Goal: Task Accomplishment & Management: Use online tool/utility

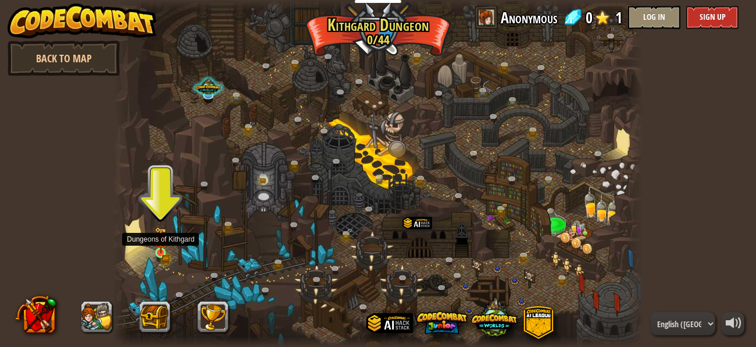
click at [159, 247] on img at bounding box center [161, 240] width 12 height 27
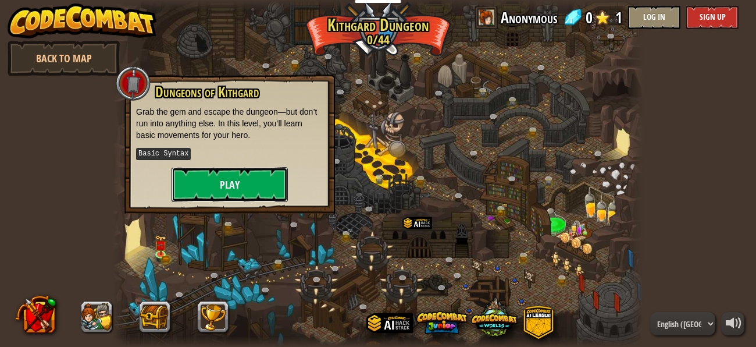
click at [220, 179] on button "Play" at bounding box center [230, 184] width 116 height 35
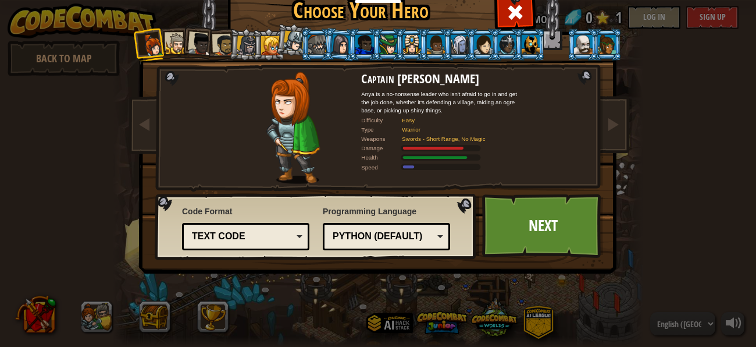
click at [167, 34] on div at bounding box center [177, 44] width 22 height 22
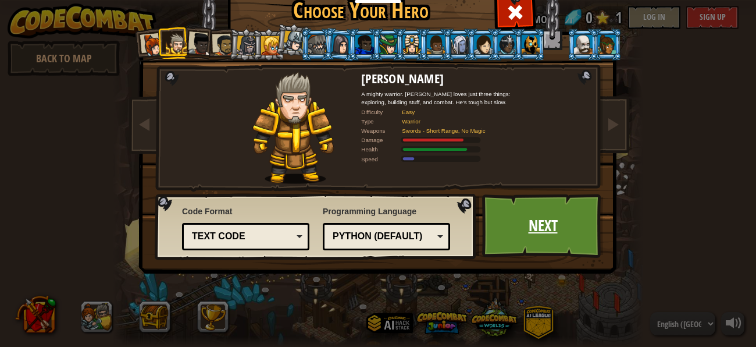
click at [509, 219] on link "Next" at bounding box center [543, 226] width 122 height 64
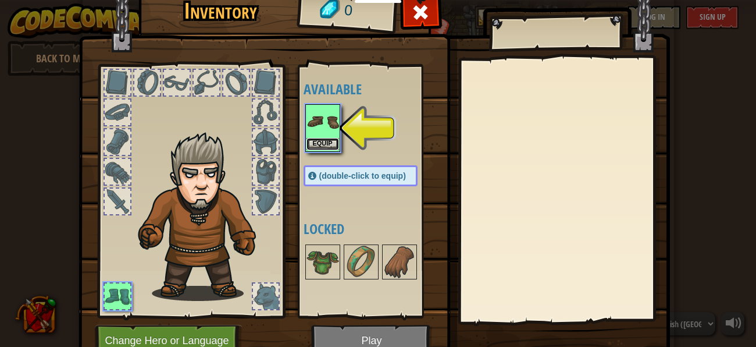
click at [320, 145] on button "Equip" at bounding box center [322, 144] width 33 height 12
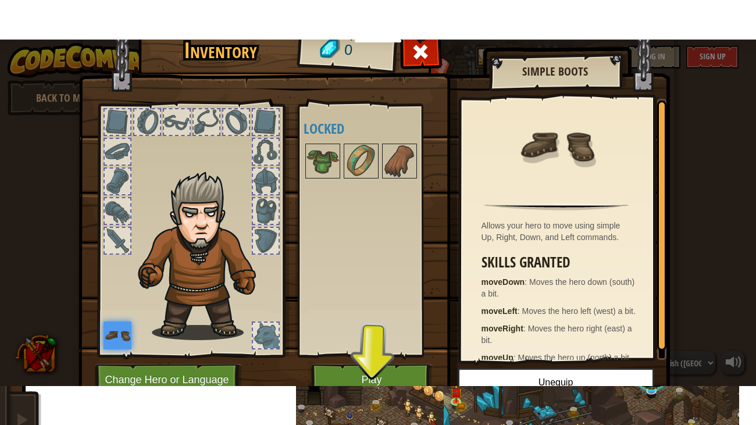
scroll to position [48, 0]
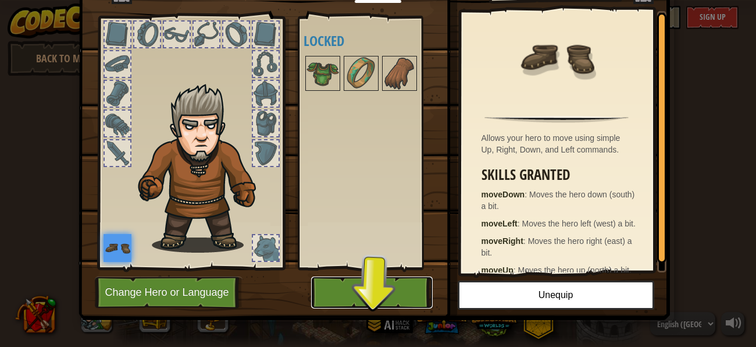
click at [377, 288] on button "Play" at bounding box center [372, 292] width 122 height 32
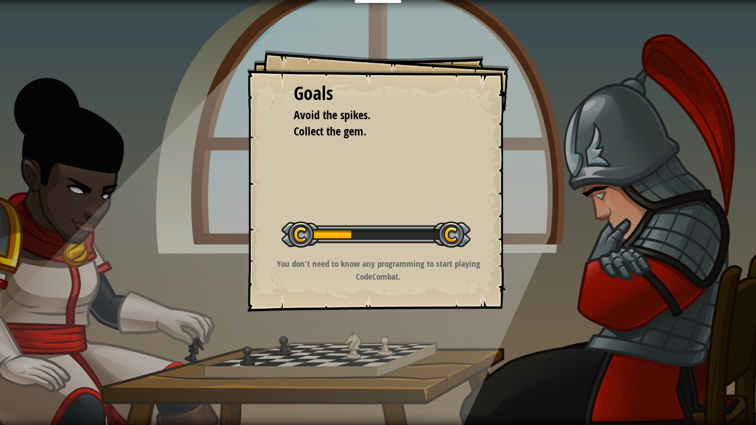
click at [449, 346] on div "Goals Avoid the spikes. Collect the gem. Start Level Error loading from server.…" at bounding box center [378, 212] width 756 height 425
